Goal: Task Accomplishment & Management: Use online tool/utility

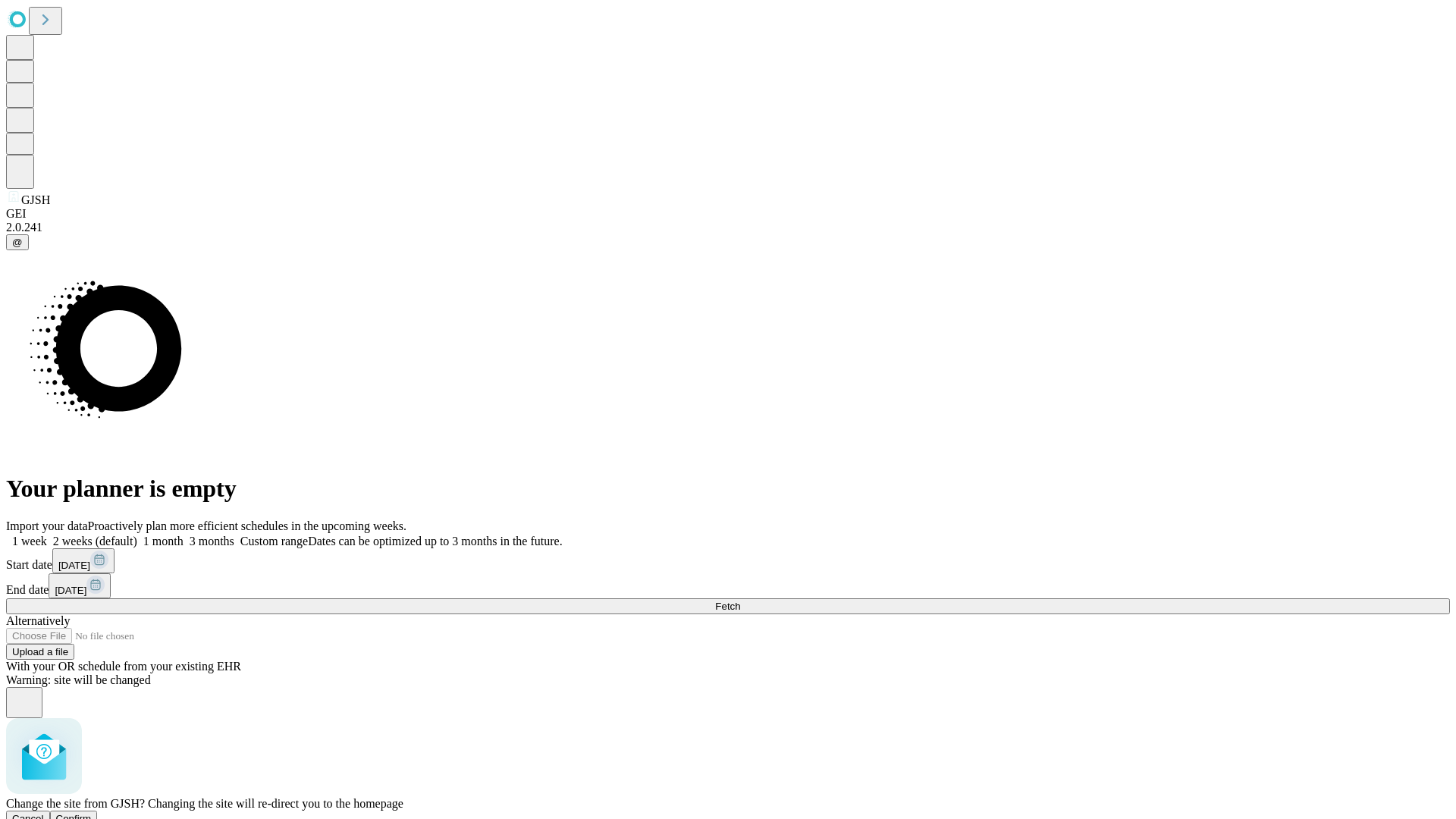
click at [92, 812] on span "Confirm" at bounding box center [73, 818] width 35 height 11
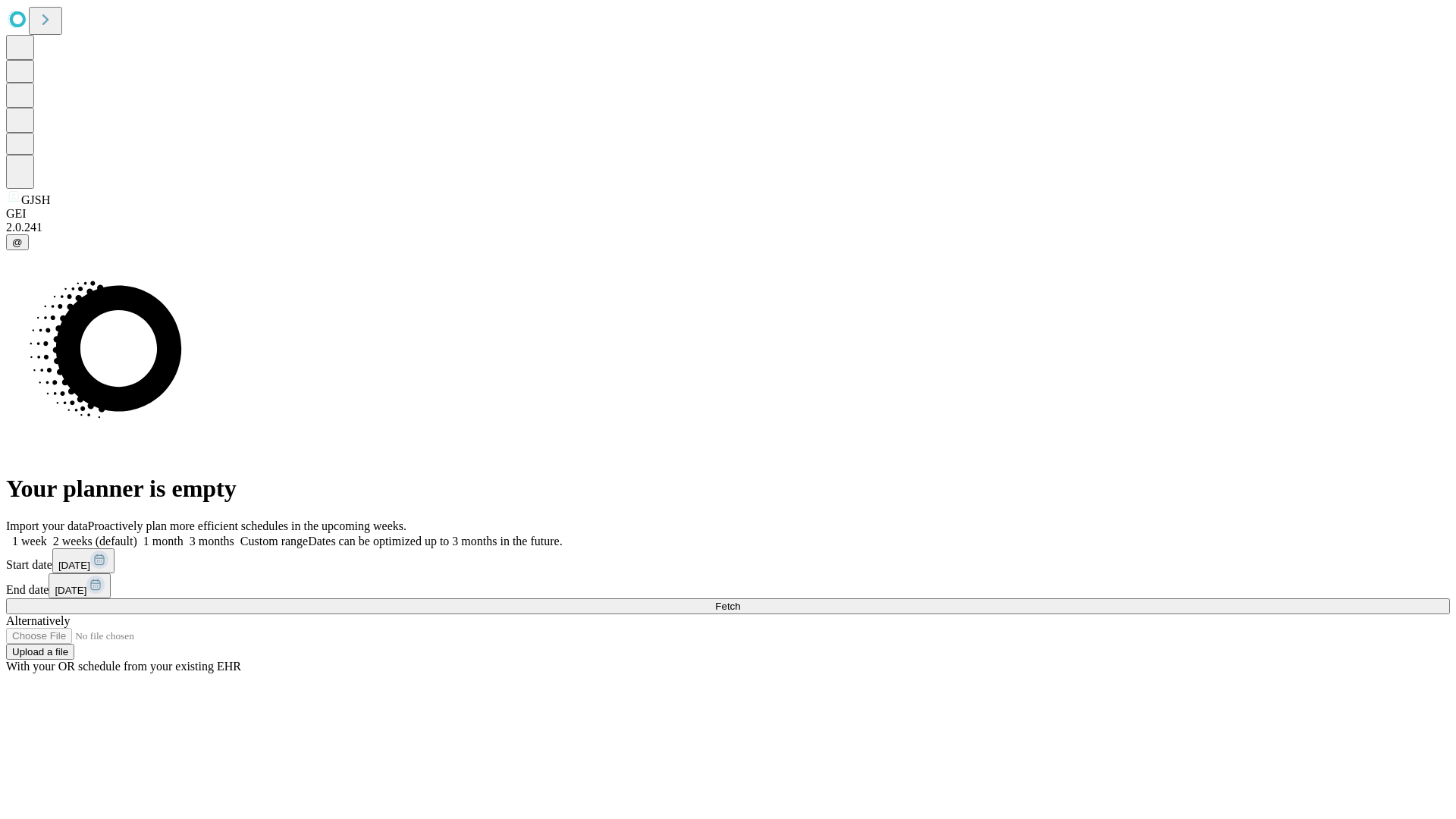
click at [47, 535] on label "1 week" at bounding box center [26, 541] width 41 height 13
click at [741, 600] on span "Fetch" at bounding box center [728, 606] width 25 height 11
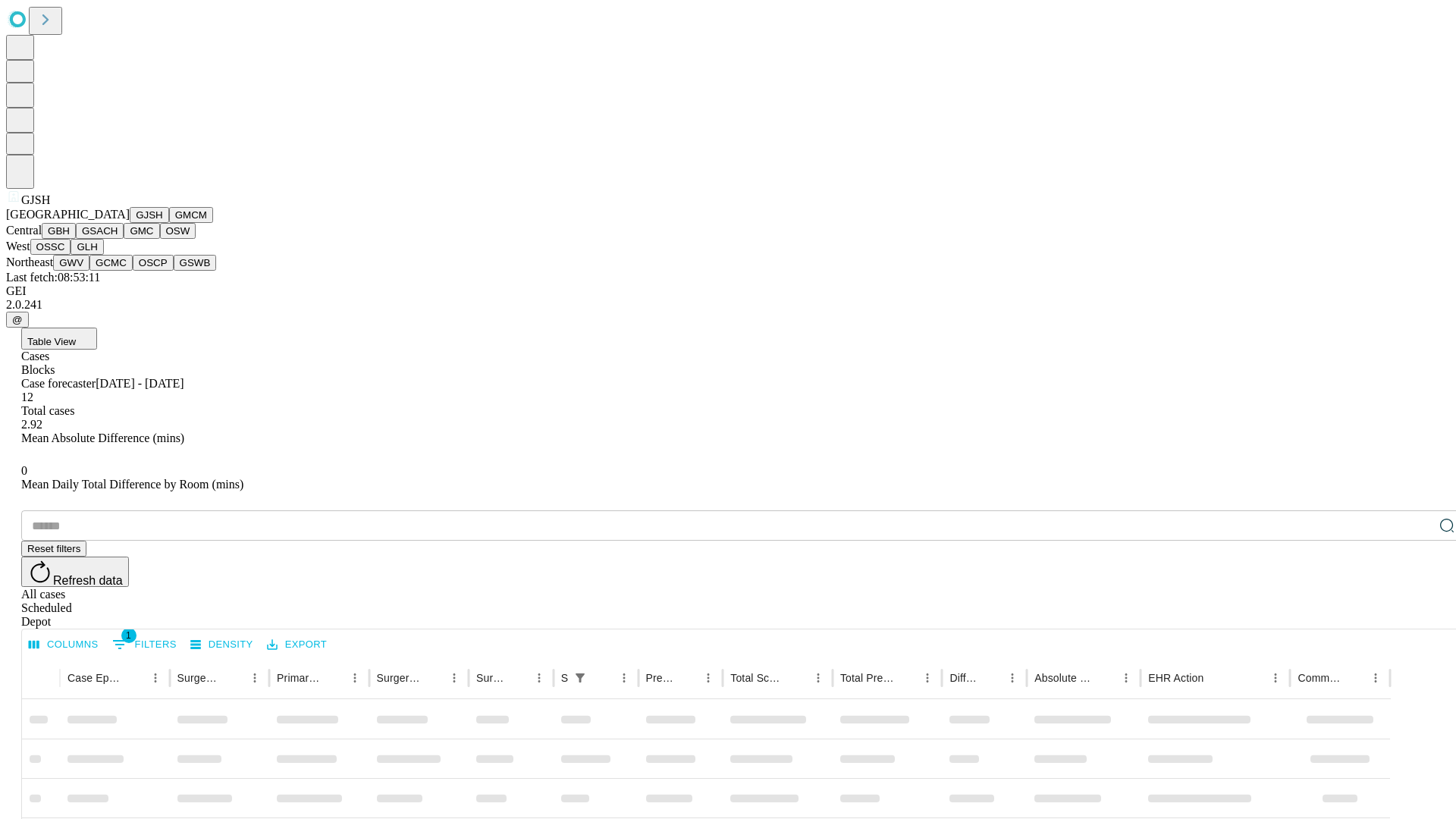
click at [169, 223] on button "GMCM" at bounding box center [191, 214] width 44 height 16
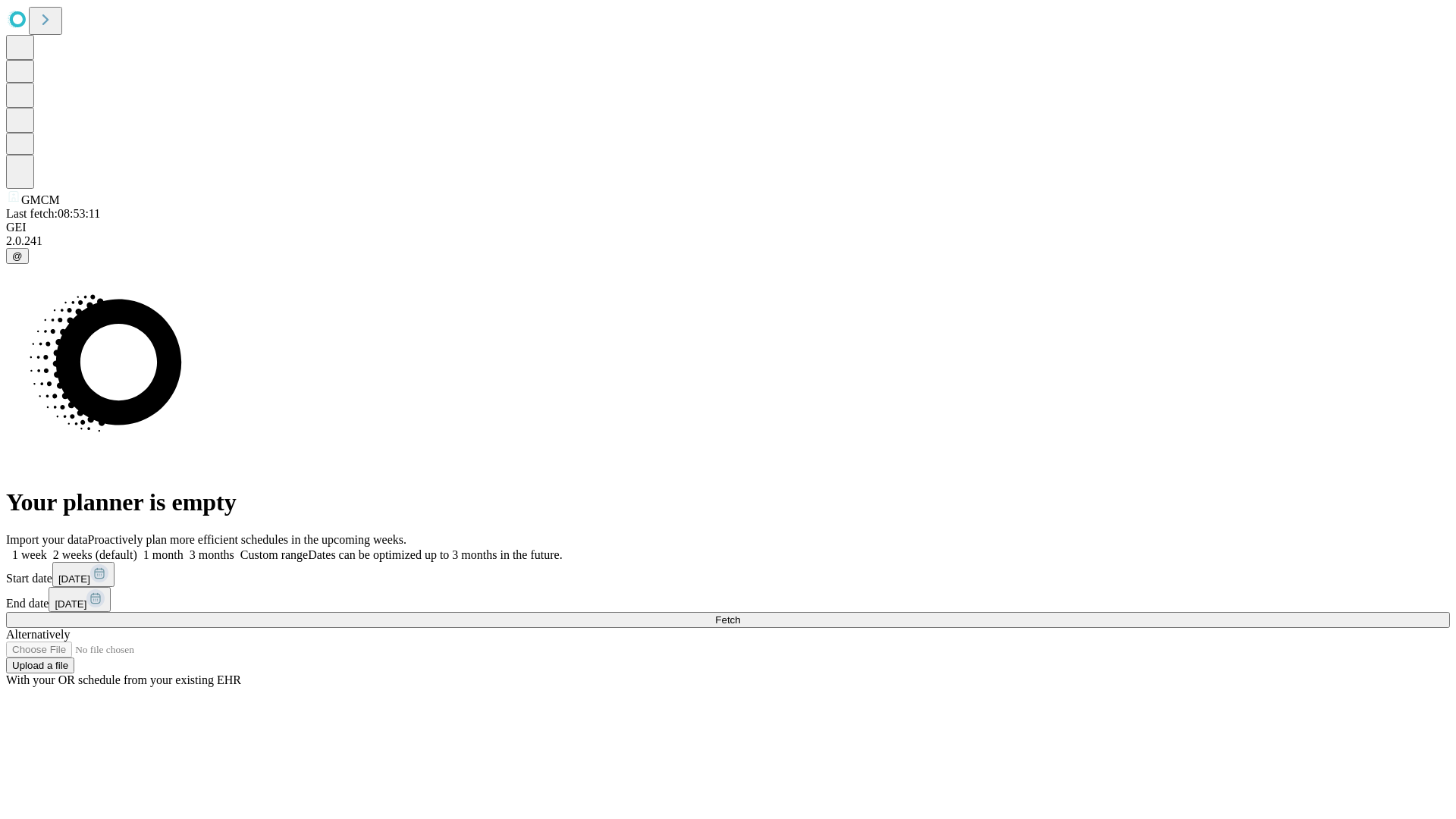
click at [47, 548] on label "1 week" at bounding box center [26, 555] width 41 height 13
click at [741, 614] on span "Fetch" at bounding box center [728, 620] width 25 height 11
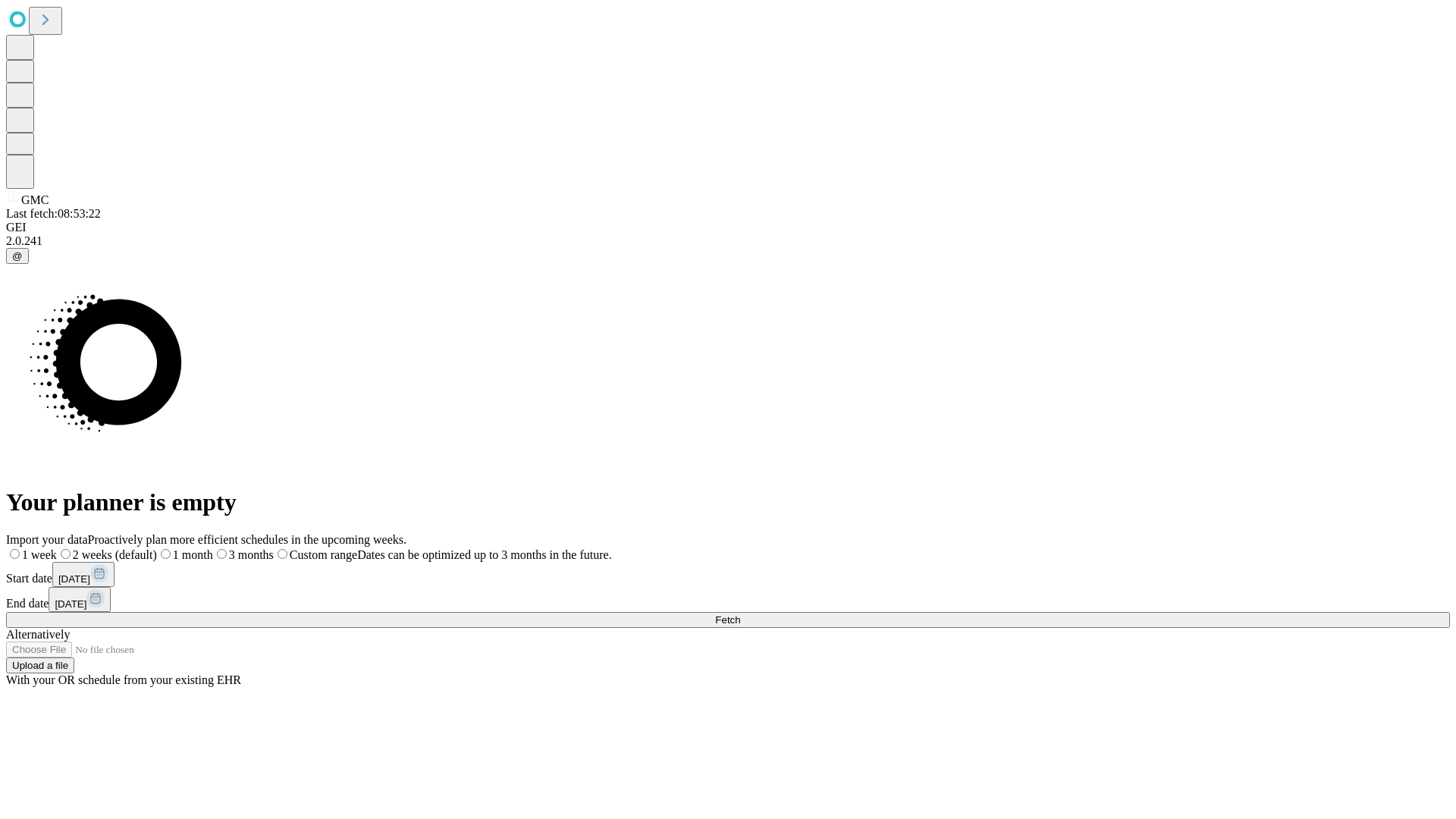
click at [57, 548] on label "1 week" at bounding box center [31, 555] width 51 height 13
click at [741, 614] on span "Fetch" at bounding box center [728, 620] width 25 height 11
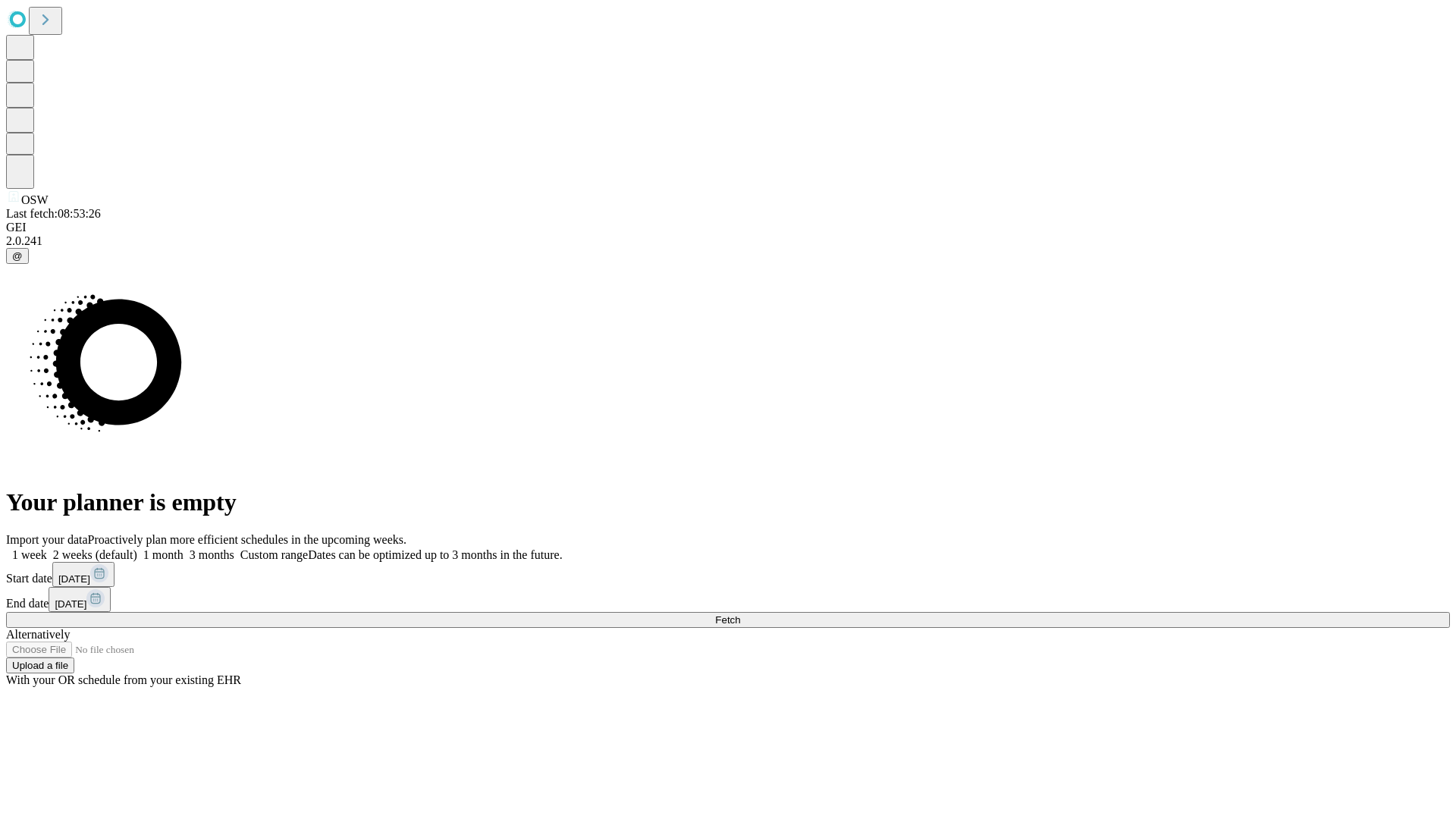
click at [47, 548] on label "1 week" at bounding box center [26, 555] width 41 height 13
click at [741, 614] on span "Fetch" at bounding box center [728, 620] width 25 height 11
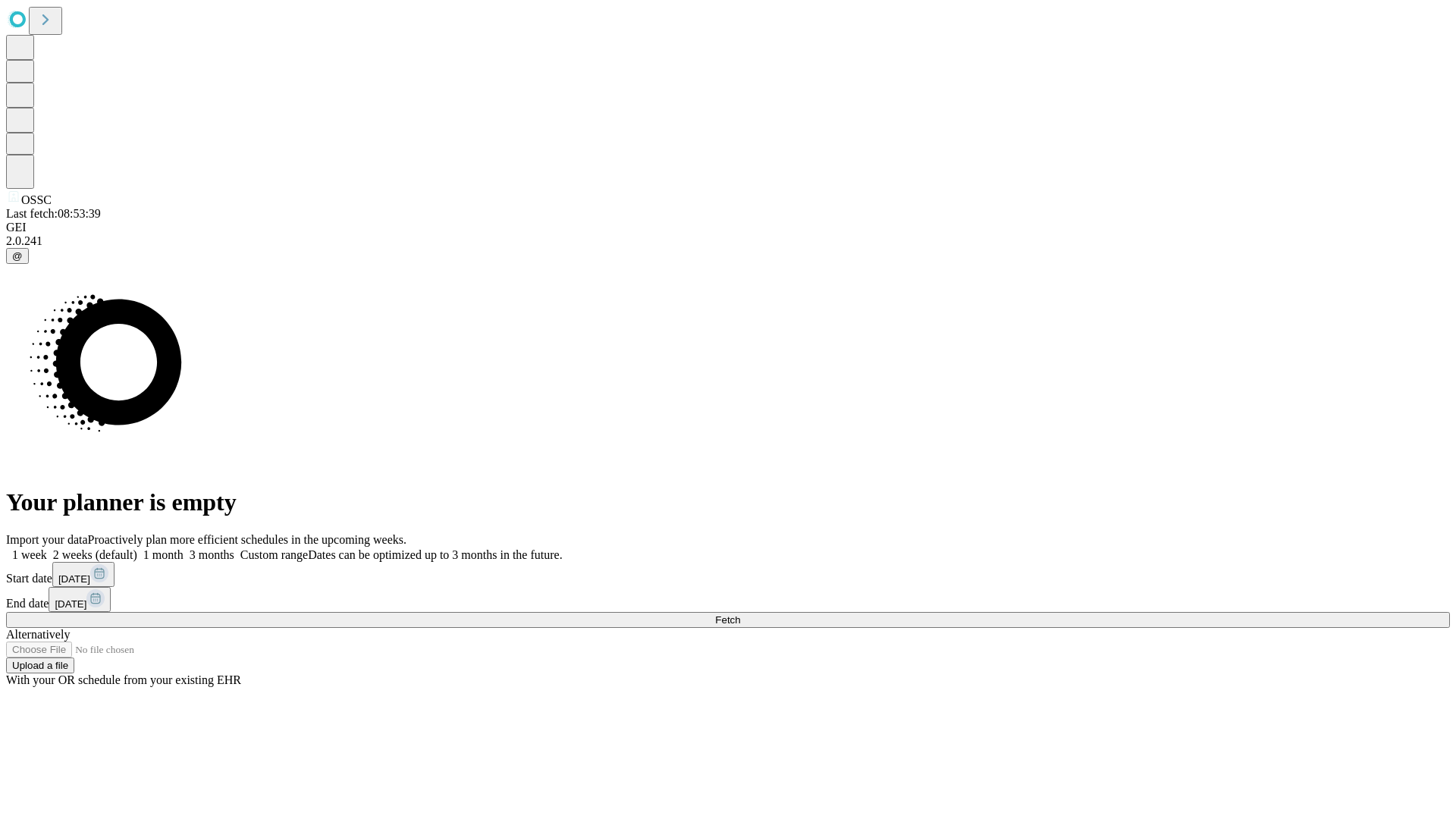
click at [47, 548] on label "1 week" at bounding box center [26, 555] width 41 height 13
click at [741, 614] on span "Fetch" at bounding box center [728, 620] width 25 height 11
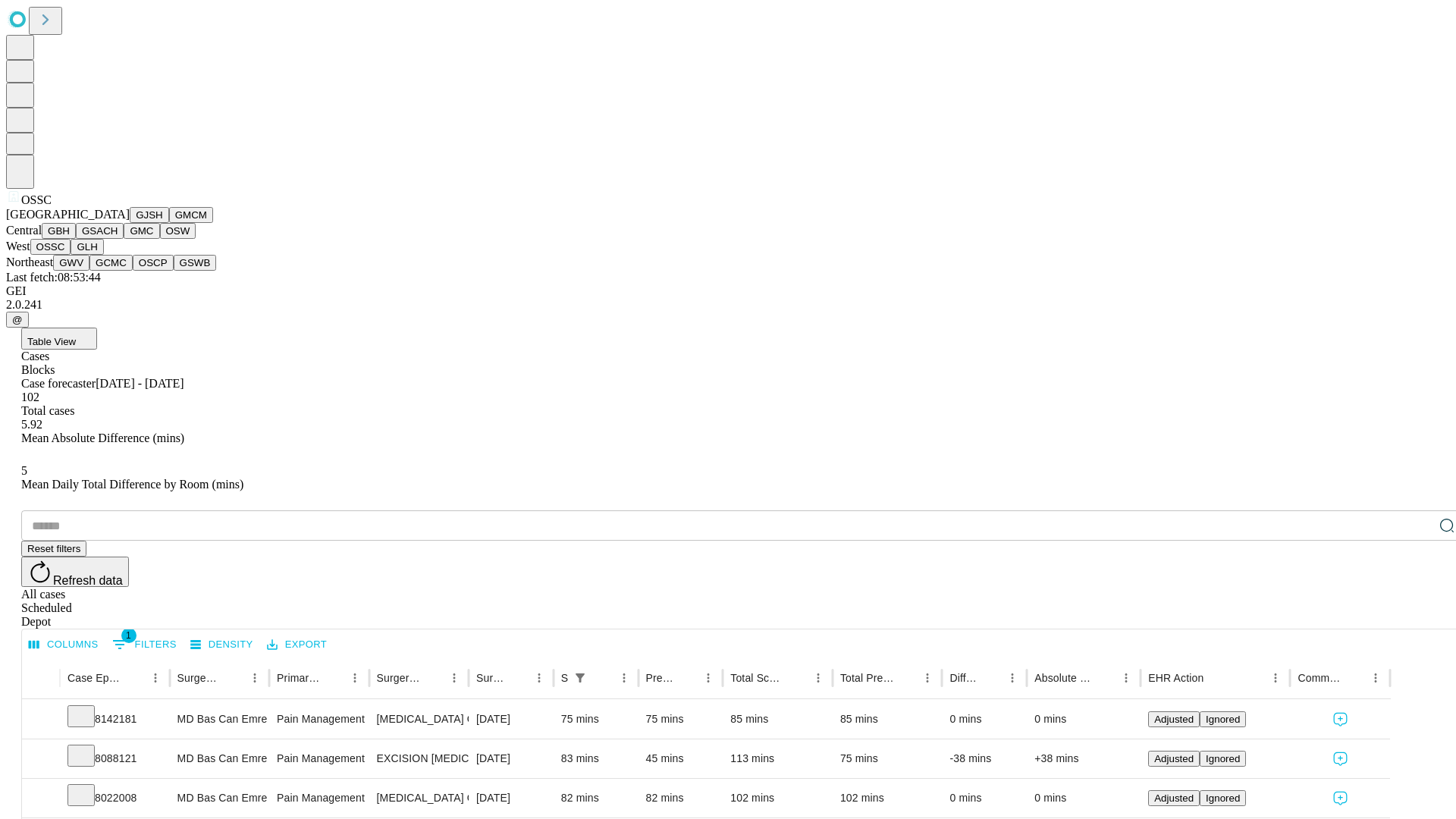
click at [103, 255] on button "GLH" at bounding box center [87, 246] width 33 height 16
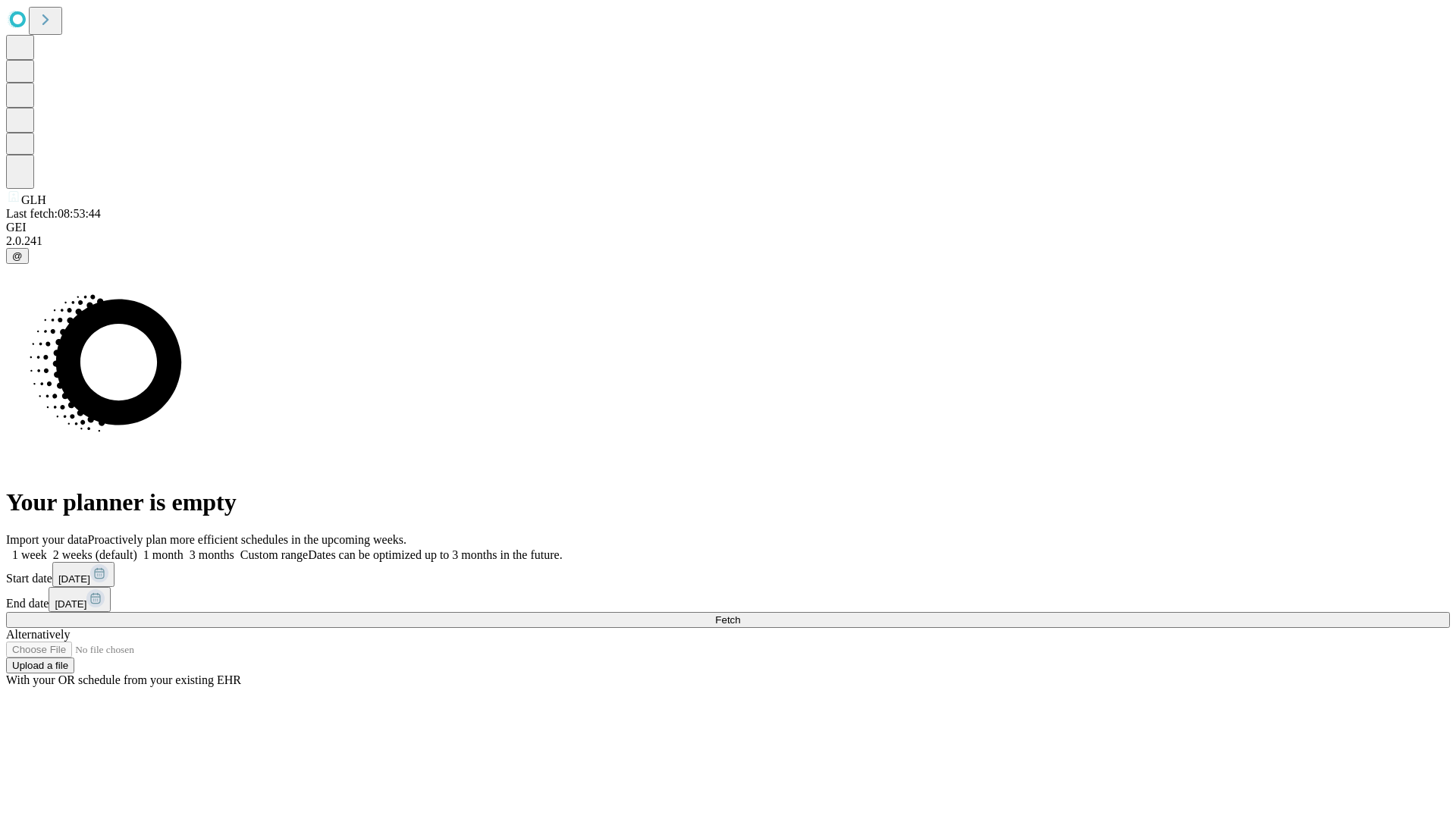
click at [47, 548] on label "1 week" at bounding box center [26, 555] width 41 height 13
click at [741, 614] on span "Fetch" at bounding box center [728, 620] width 25 height 11
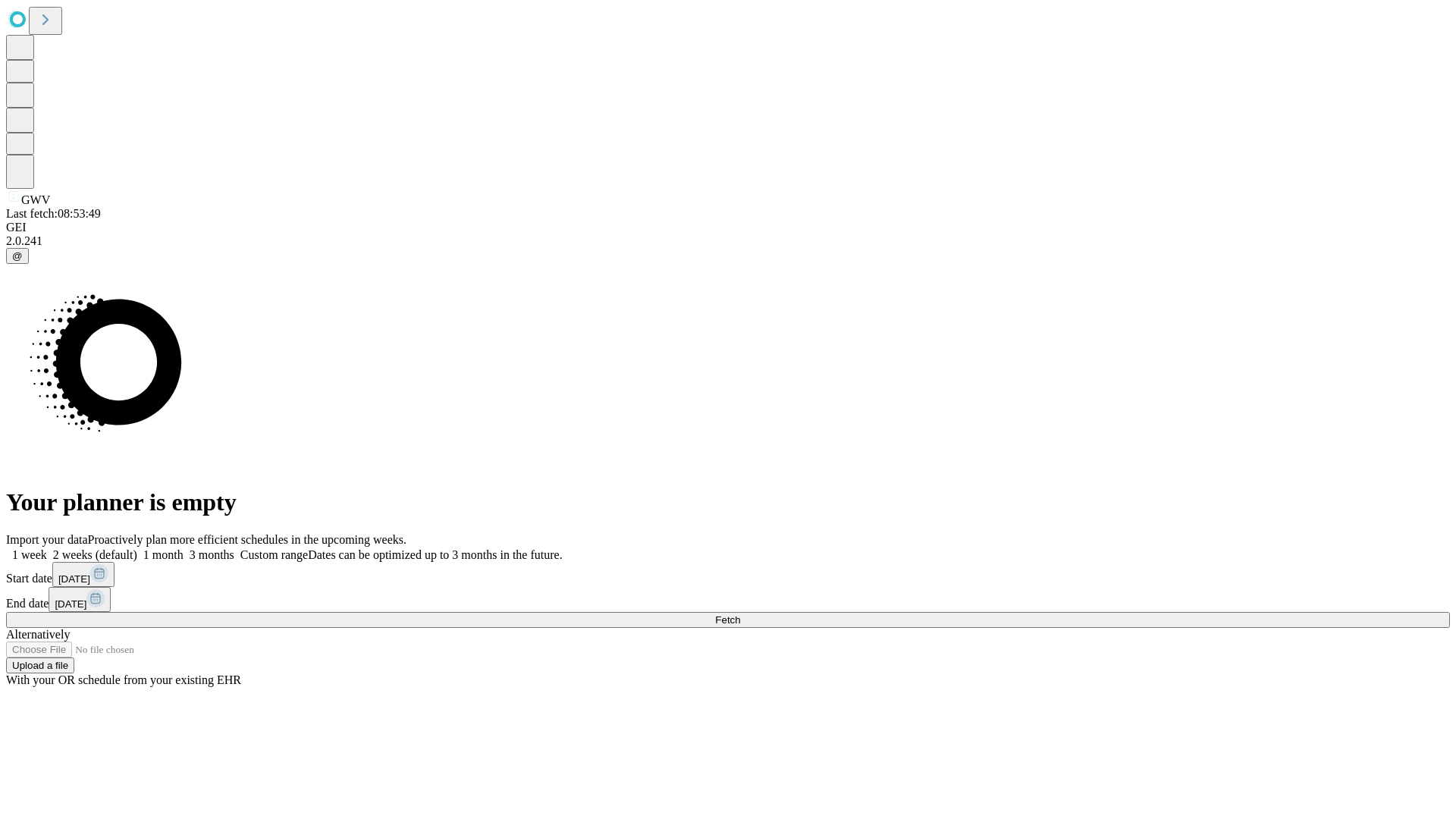
click at [47, 548] on label "1 week" at bounding box center [26, 555] width 41 height 13
click at [741, 614] on span "Fetch" at bounding box center [728, 620] width 25 height 11
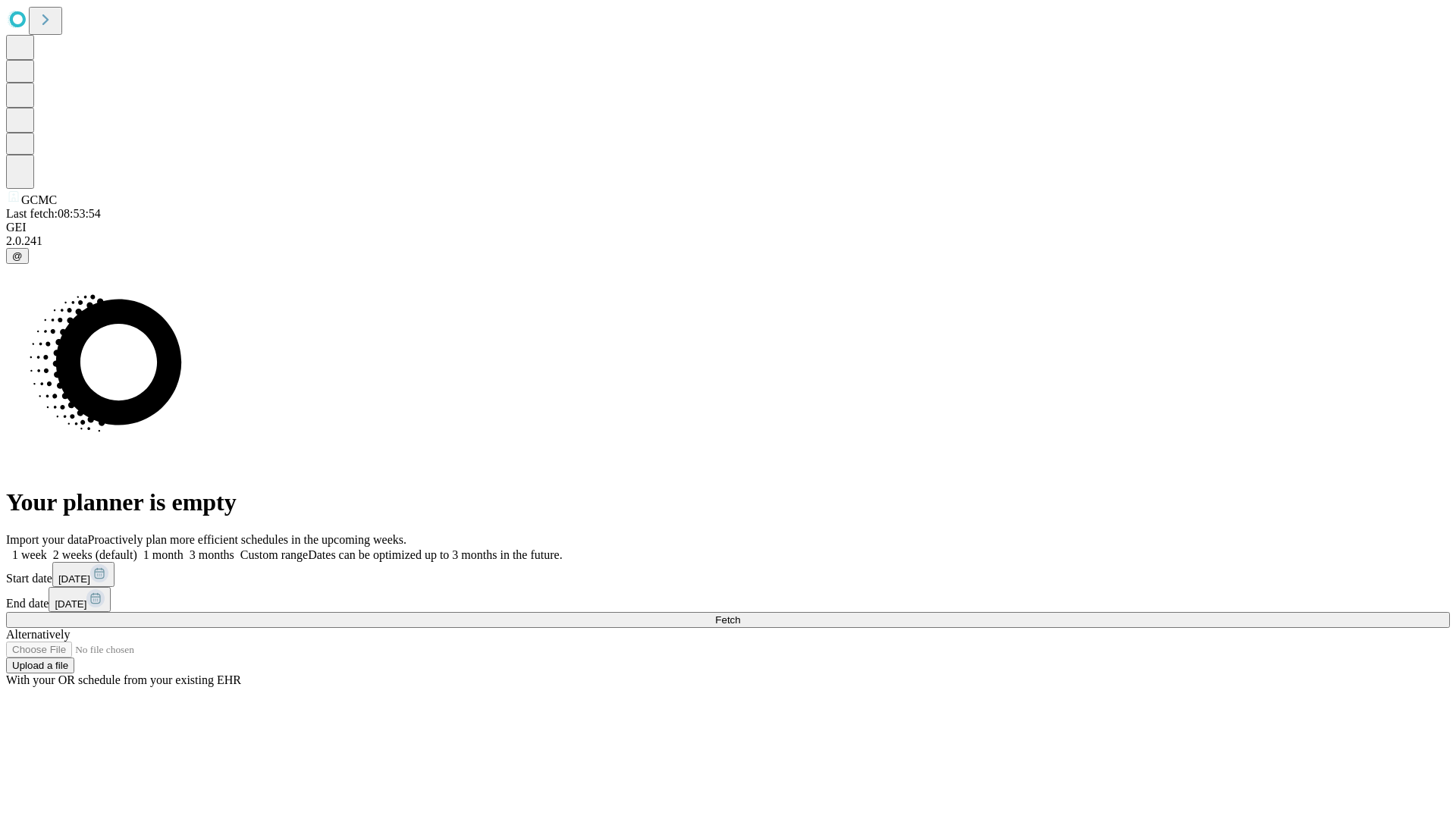
click at [47, 548] on label "1 week" at bounding box center [26, 555] width 41 height 13
click at [741, 614] on span "Fetch" at bounding box center [728, 620] width 25 height 11
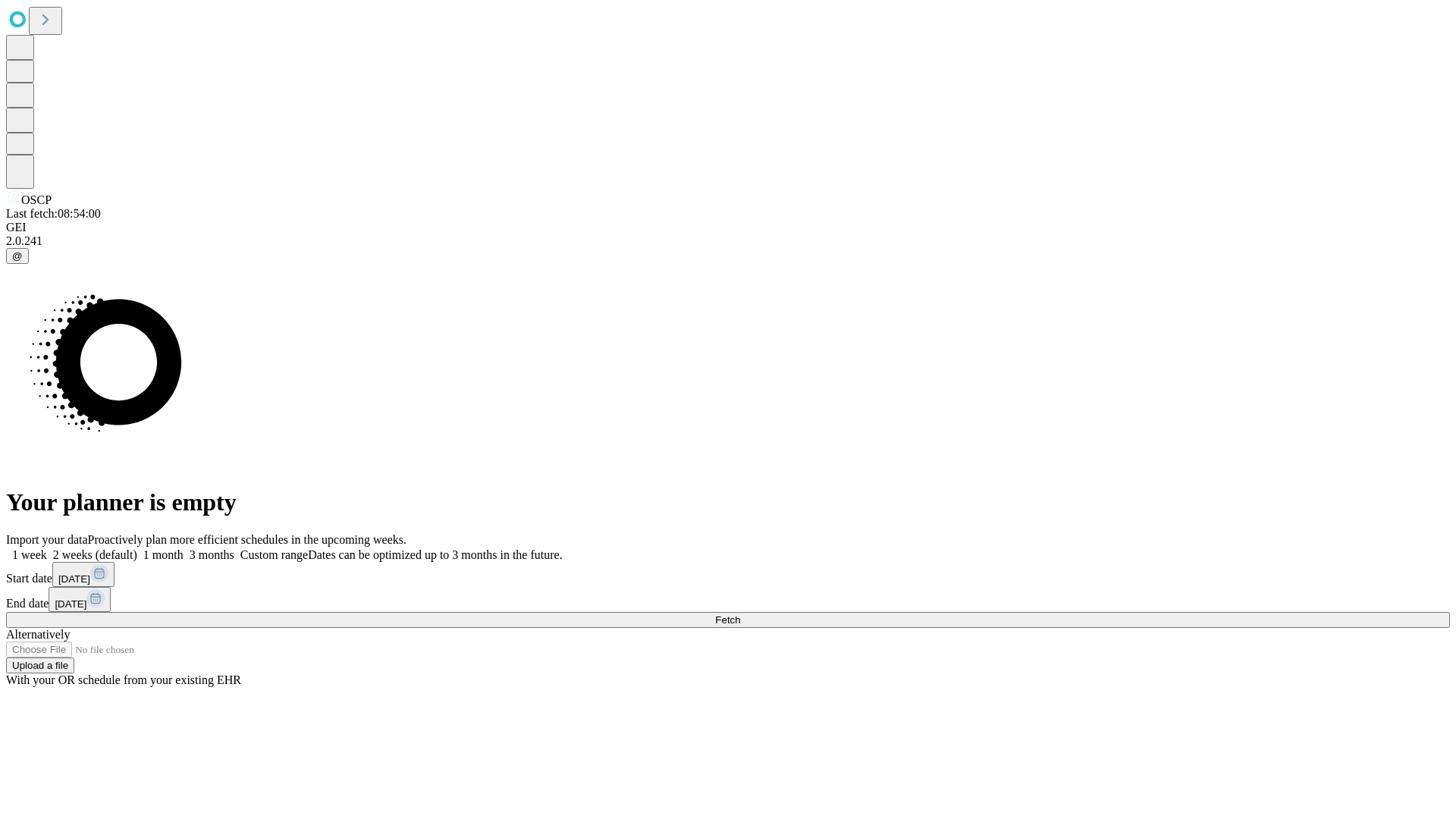
click at [47, 548] on label "1 week" at bounding box center [26, 555] width 41 height 13
click at [741, 614] on span "Fetch" at bounding box center [728, 620] width 25 height 11
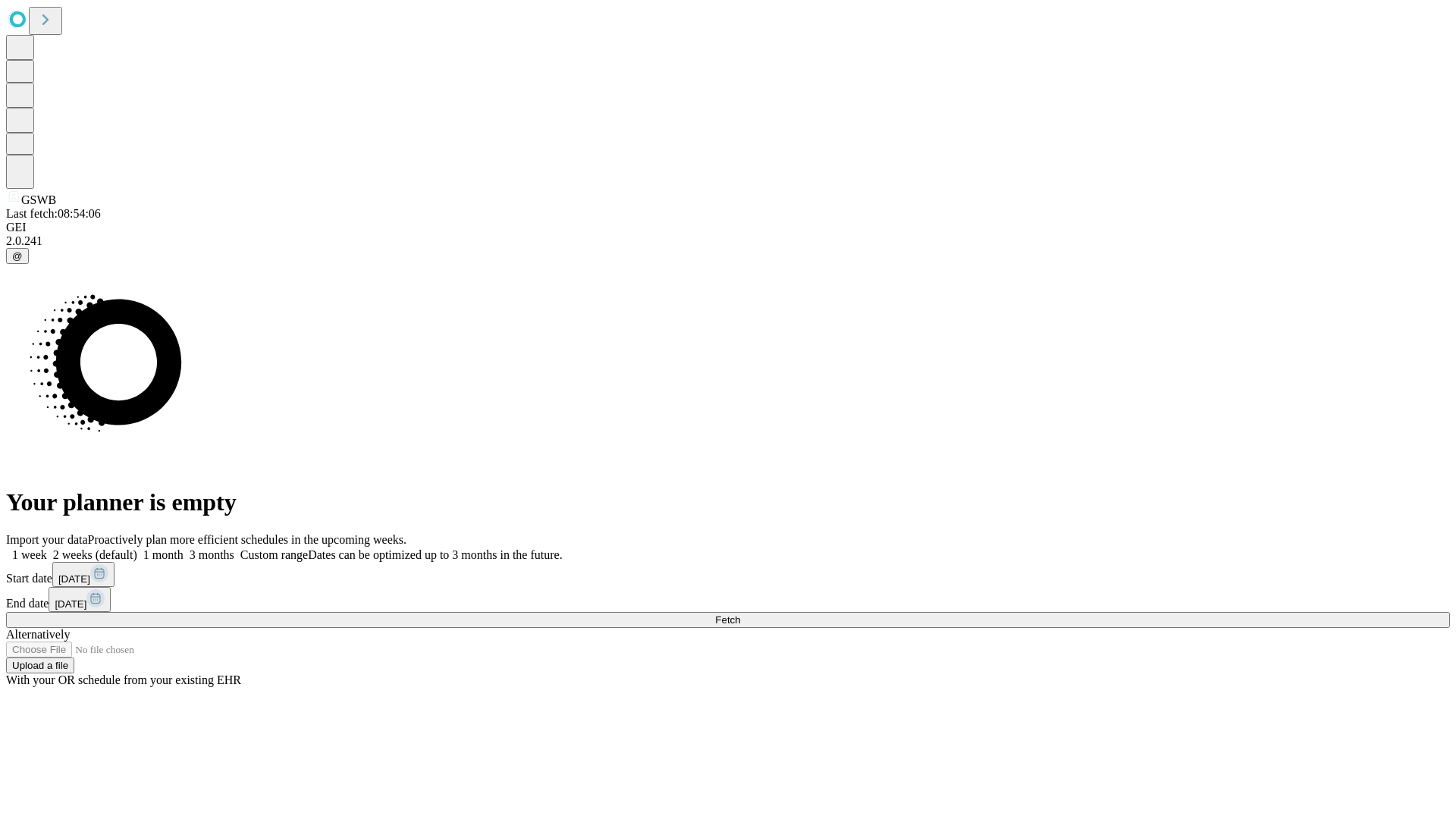
click at [47, 548] on label "1 week" at bounding box center [26, 555] width 41 height 13
click at [741, 614] on span "Fetch" at bounding box center [728, 620] width 25 height 11
